Goal: Find specific page/section: Find specific page/section

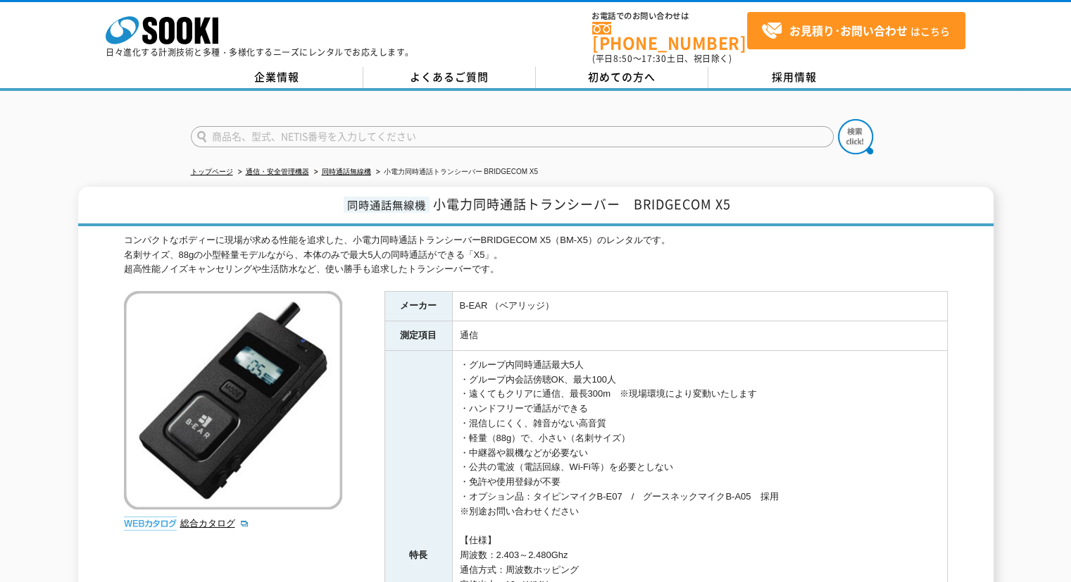
type input "商品名、型式、NETIS番号を入力してください"
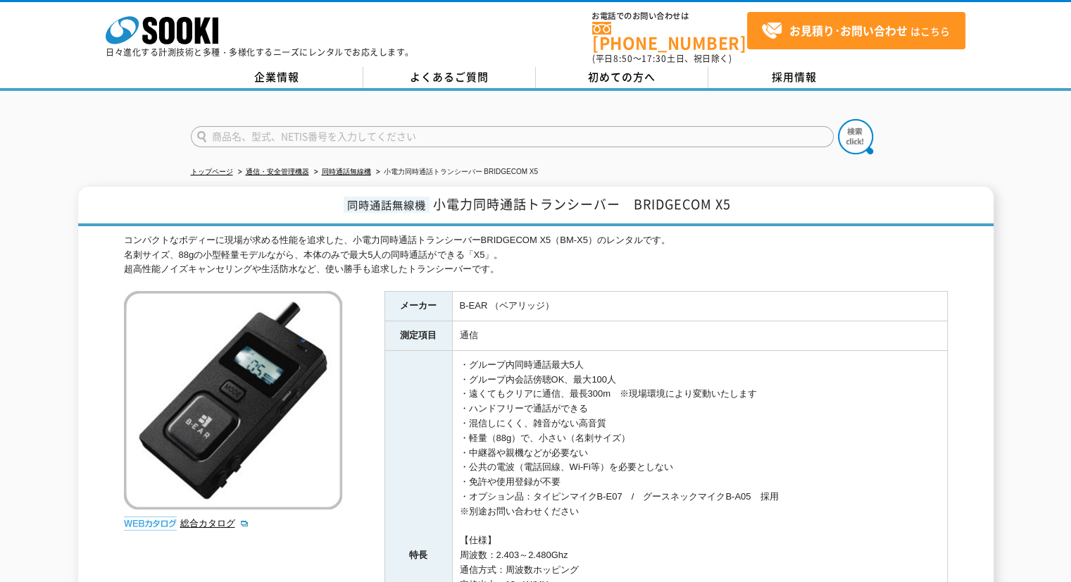
type input "商品名、型式、NETIS番号を入力してください"
